Goal: Task Accomplishment & Management: Manage account settings

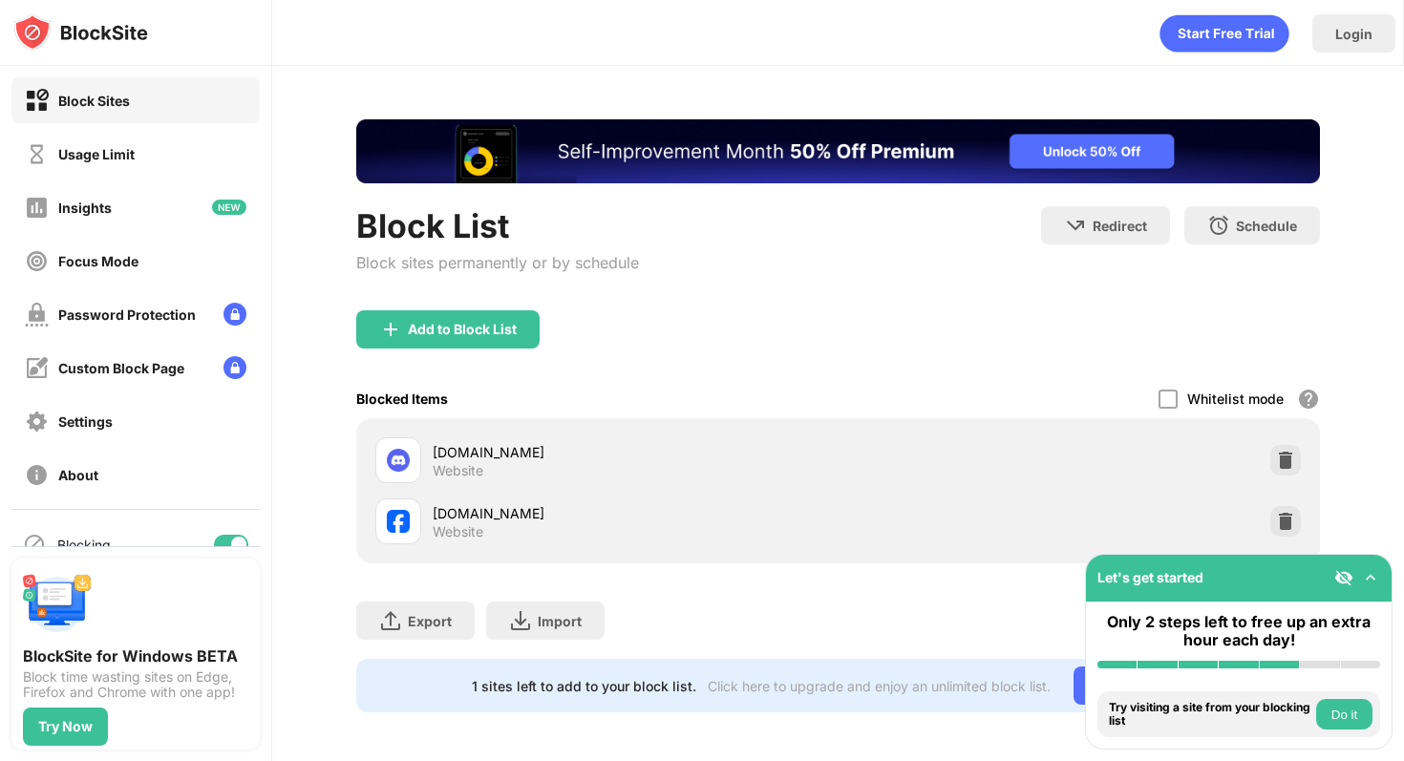
click at [1370, 578] on img at bounding box center [1370, 577] width 19 height 19
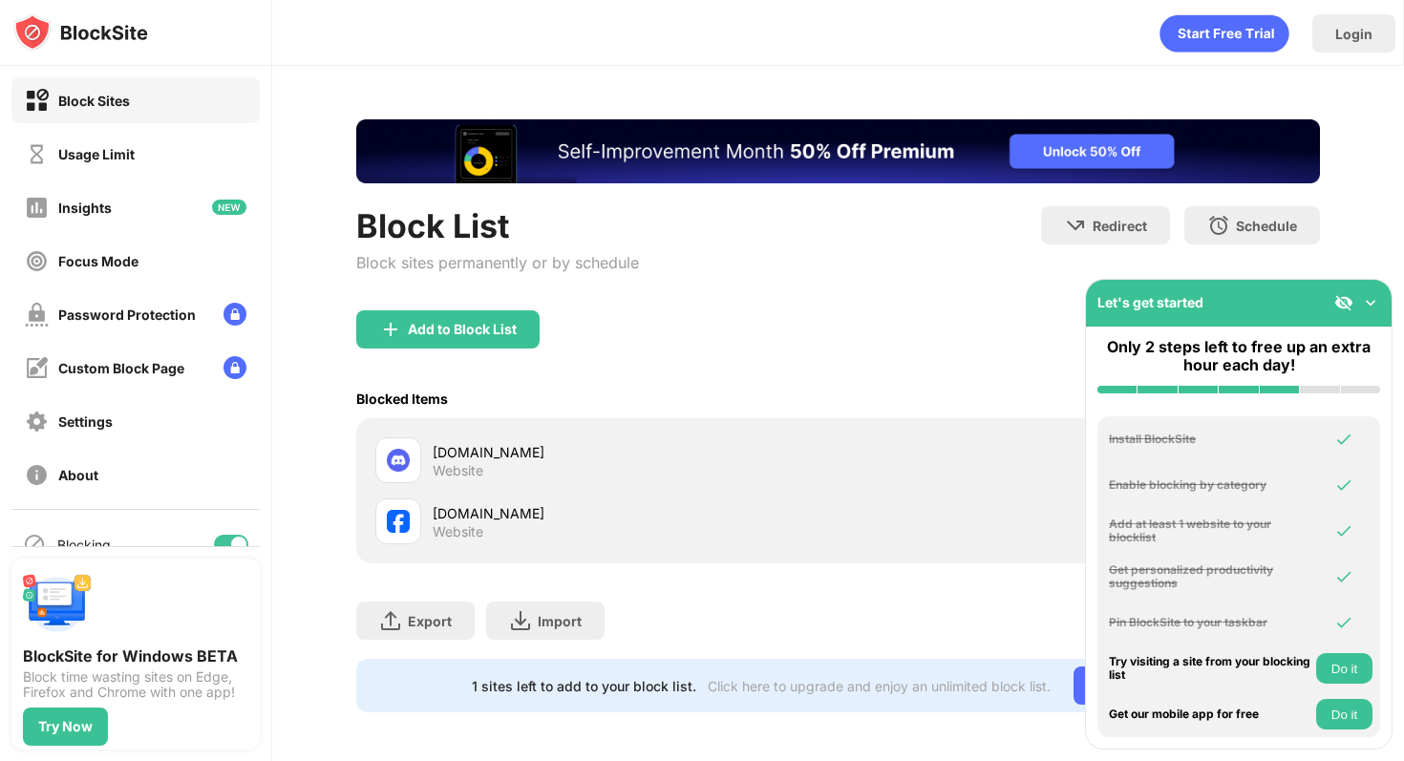
click at [1372, 301] on img at bounding box center [1370, 302] width 19 height 19
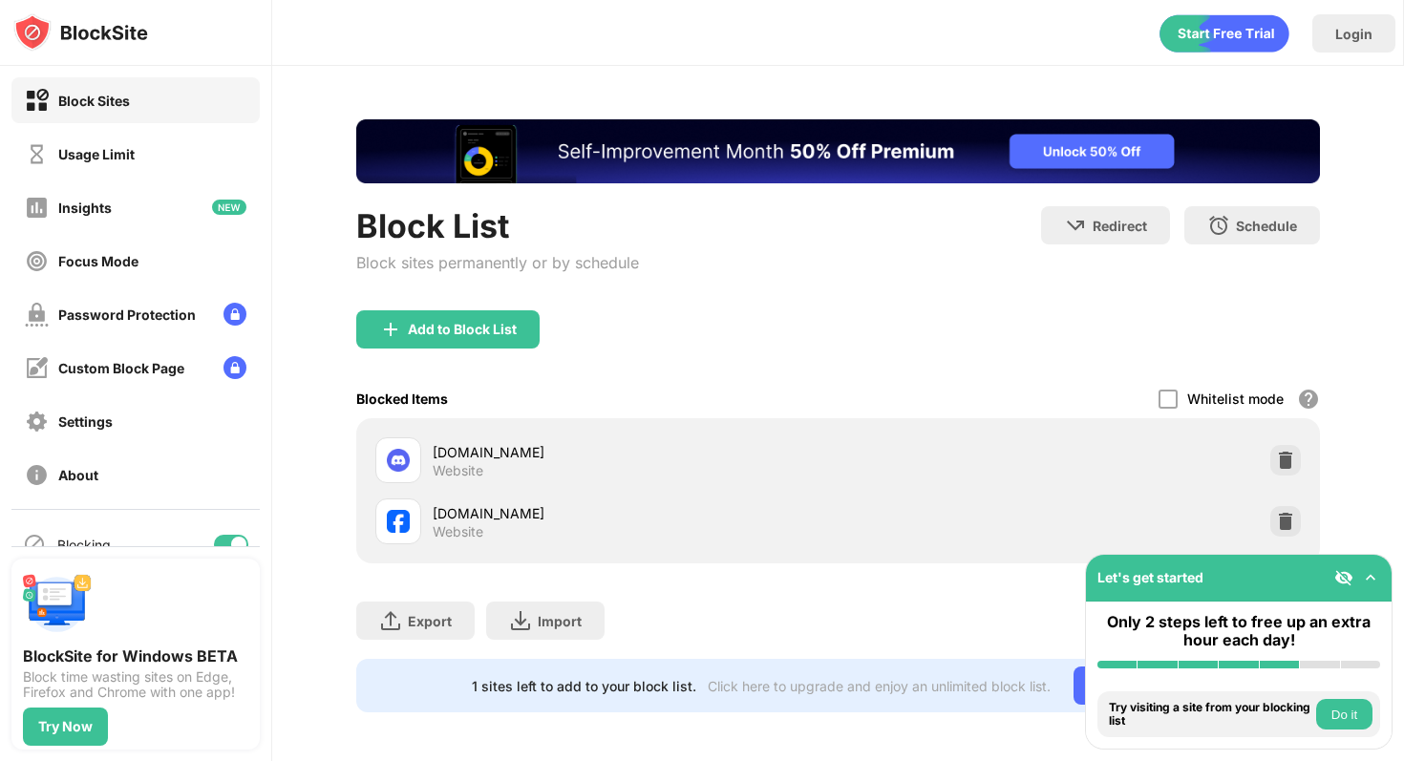
click at [1243, 301] on div "Block List Block sites permanently or by schedule Redirect Choose a site to be …" at bounding box center [838, 258] width 964 height 104
